Goal: Information Seeking & Learning: Learn about a topic

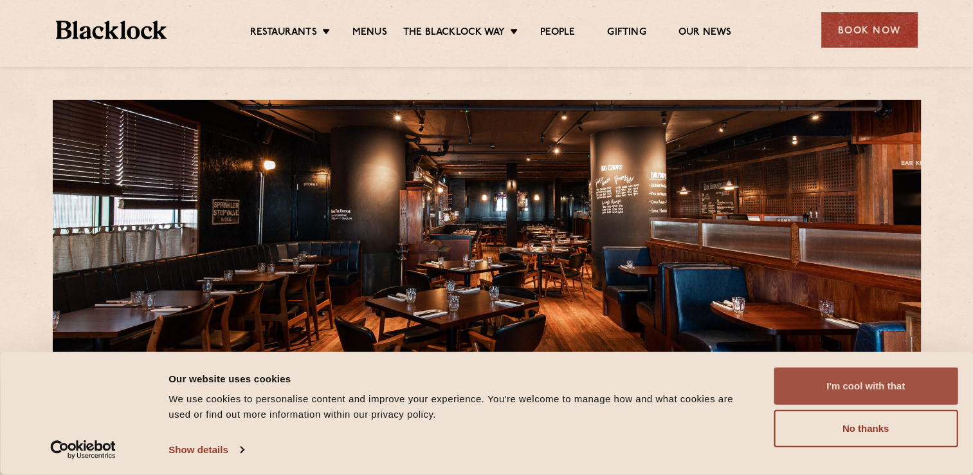
click at [844, 383] on button "I'm cool with that" at bounding box center [866, 385] width 184 height 37
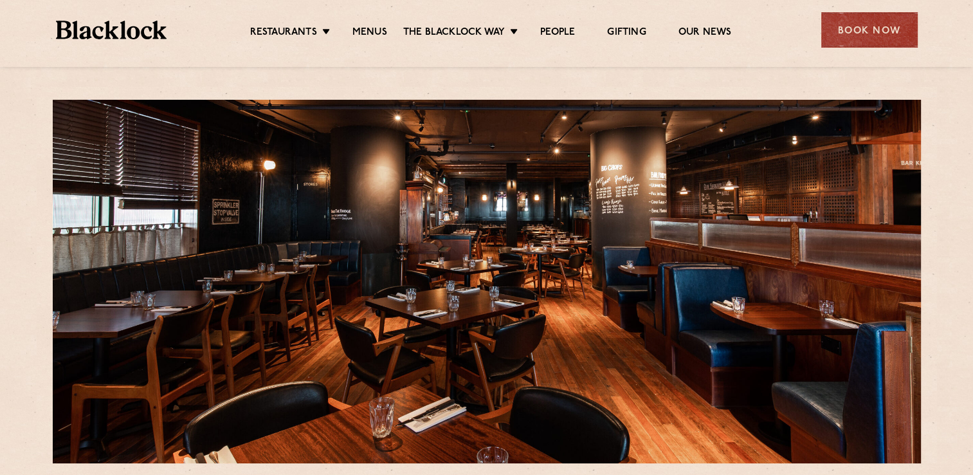
click at [366, 51] on div "Restaurants [GEOGRAPHIC_DATA] [GEOGRAPHIC_DATA] [GEOGRAPHIC_DATA] [GEOGRAPHIC_D…" at bounding box center [487, 28] width 900 height 57
click at [359, 35] on link "Menus" at bounding box center [369, 33] width 35 height 14
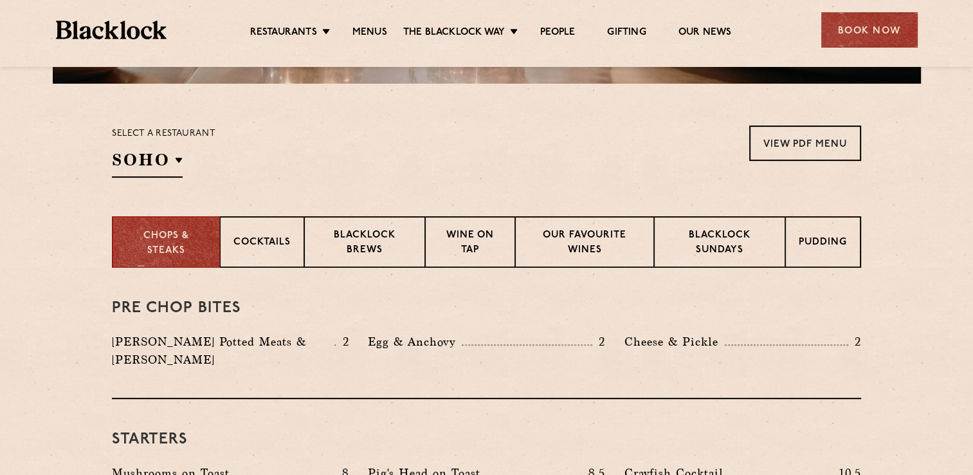
scroll to position [386, 0]
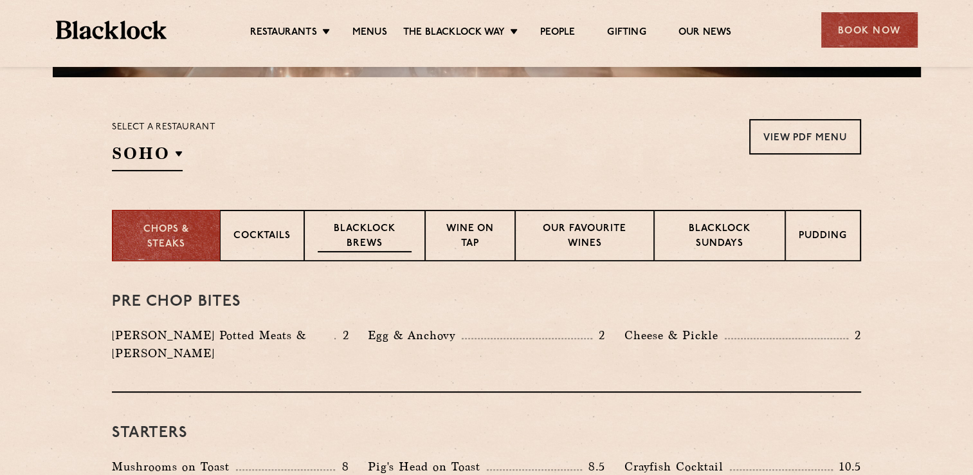
click at [371, 246] on p "Blacklock Brews" at bounding box center [365, 237] width 94 height 30
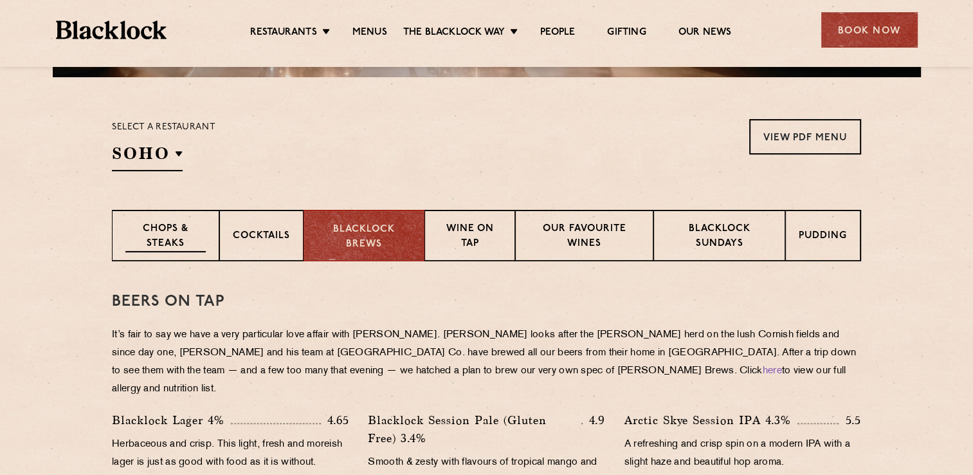
click at [184, 243] on p "Chops & Steaks" at bounding box center [165, 237] width 80 height 30
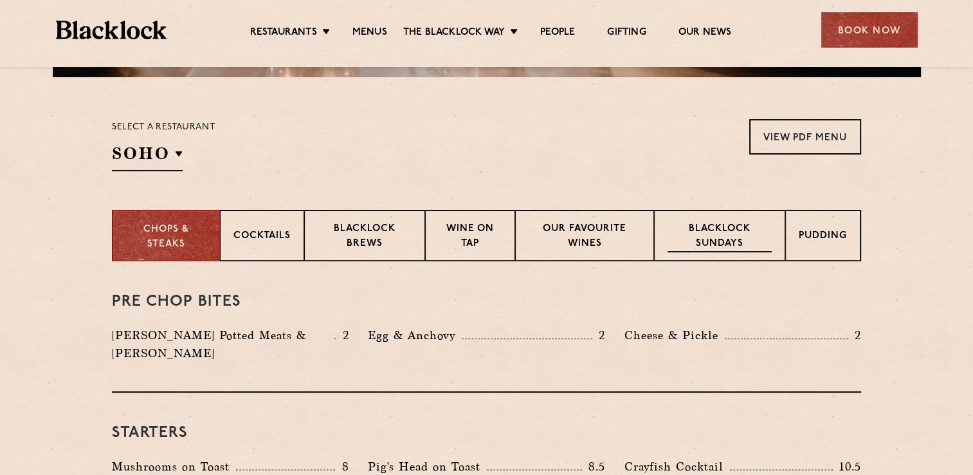
click at [743, 243] on p "Blacklock Sundays" at bounding box center [719, 237] width 104 height 30
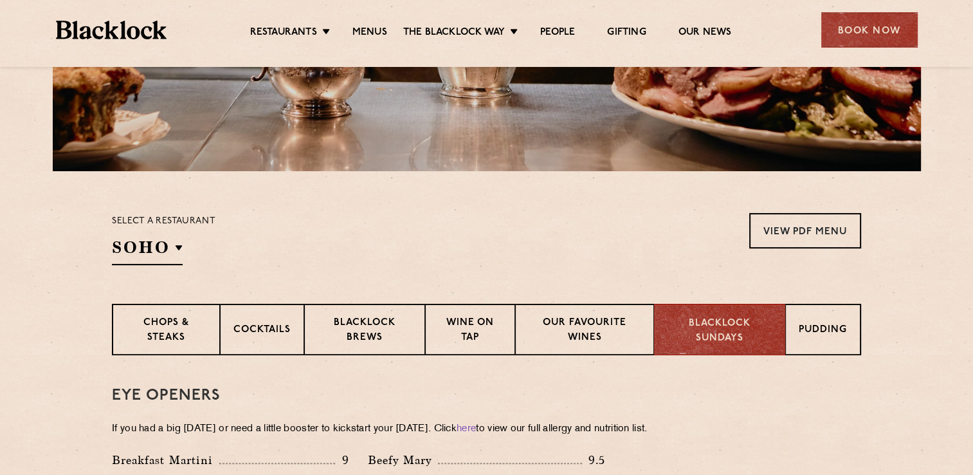
scroll to position [257, 0]
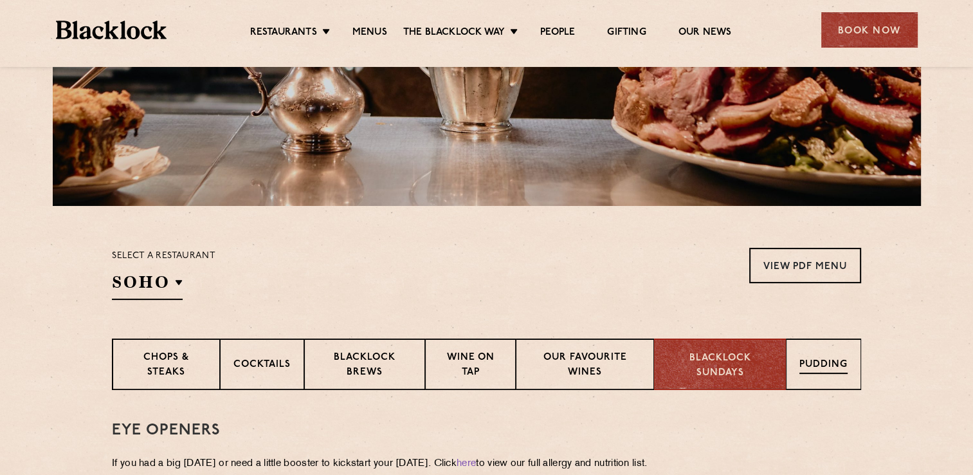
click at [797, 347] on div "Pudding" at bounding box center [823, 363] width 75 height 51
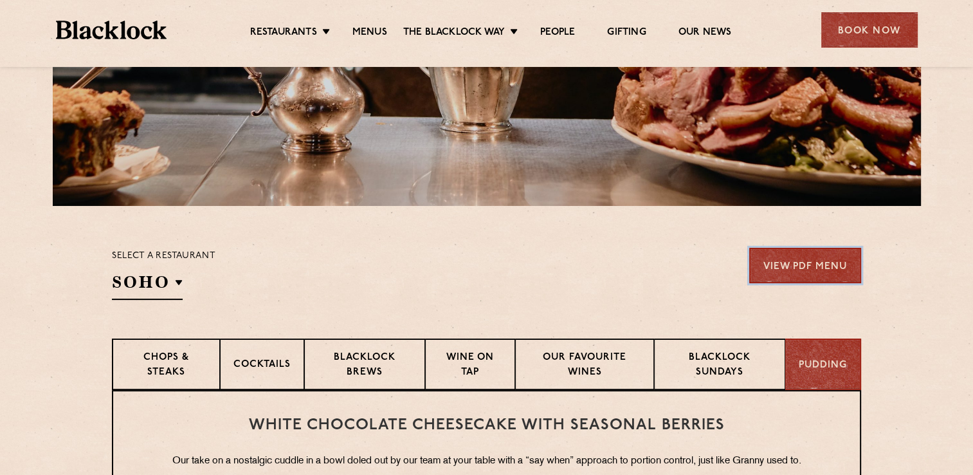
click at [779, 253] on link "View PDF Menu" at bounding box center [805, 265] width 112 height 35
